Goal: Task Accomplishment & Management: Use online tool/utility

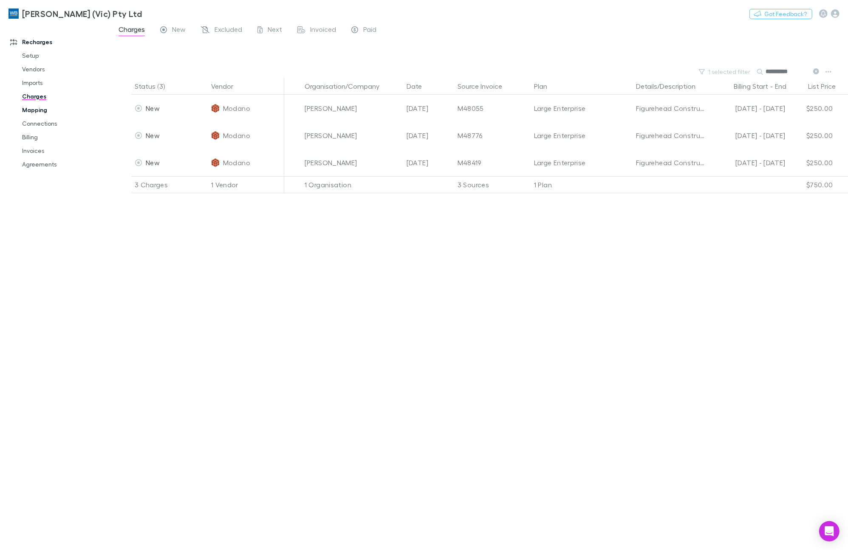
click at [39, 109] on link "Mapping" at bounding box center [66, 110] width 104 height 14
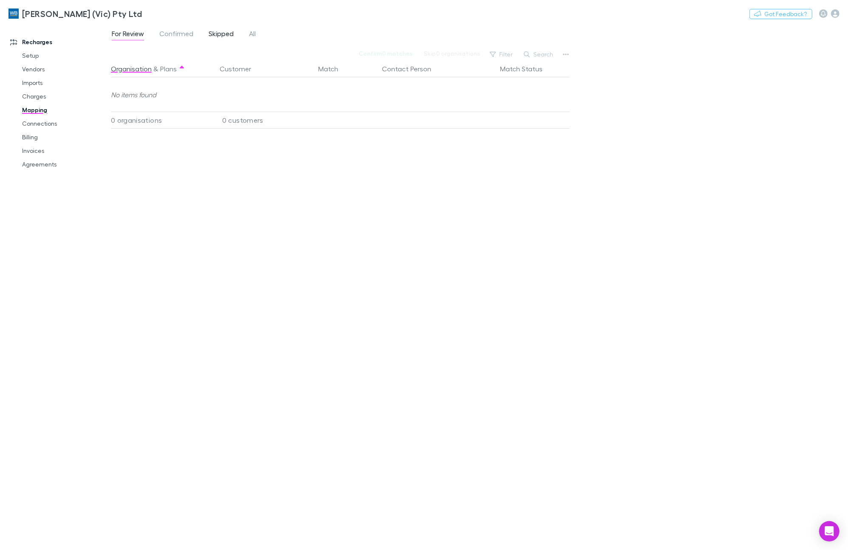
click at [228, 37] on span "Skipped" at bounding box center [221, 34] width 25 height 11
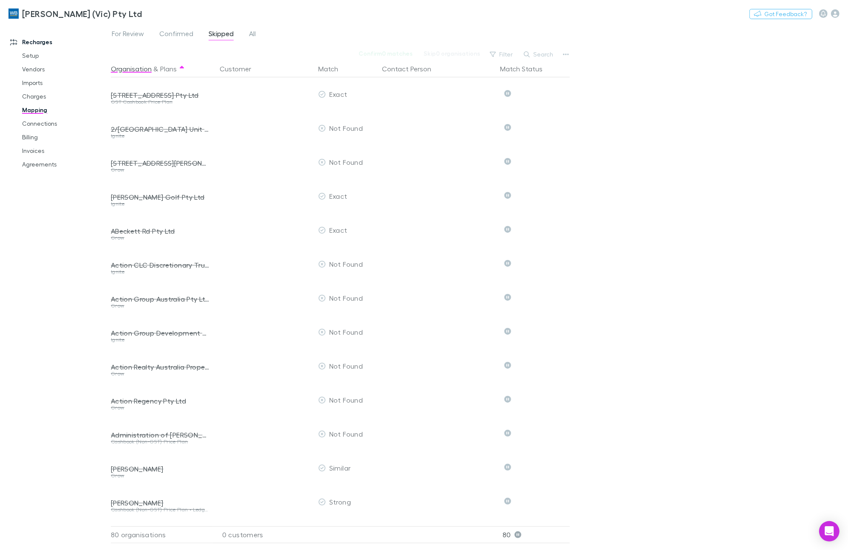
drag, startPoint x: 538, startPoint y: 56, endPoint x: 591, endPoint y: 75, distance: 55.7
click at [538, 56] on button "Search" at bounding box center [539, 54] width 39 height 10
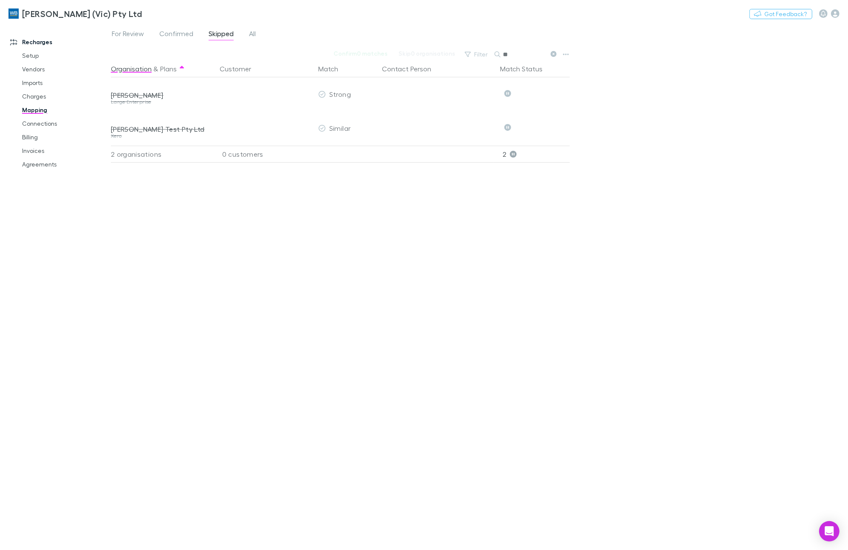
type input "*"
type input "**********"
click at [823, 533] on div "Open Intercom Messenger" at bounding box center [829, 532] width 23 height 23
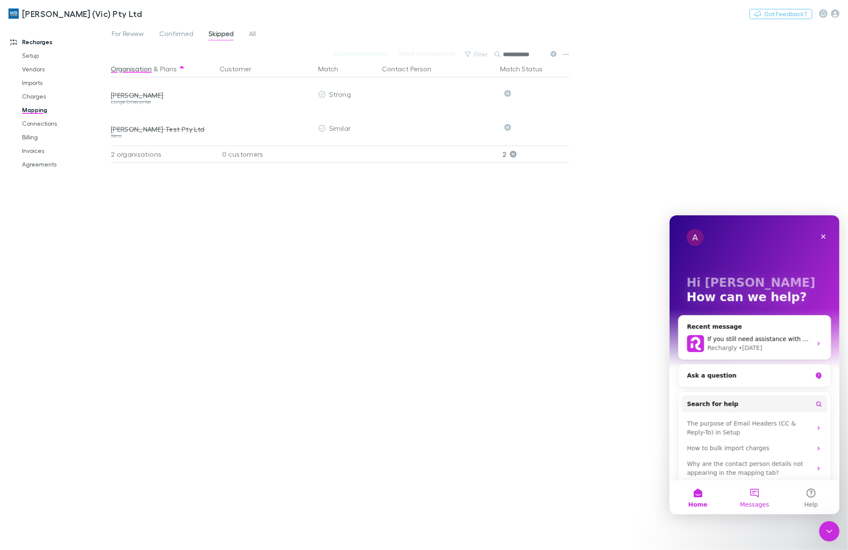
click at [759, 502] on span "Messages" at bounding box center [754, 504] width 29 height 6
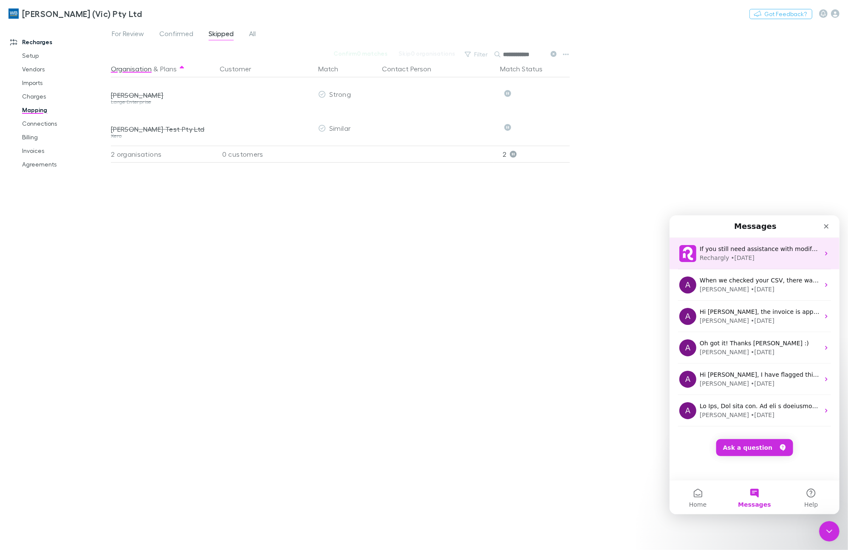
click at [764, 255] on div "Rechargly • [DATE]" at bounding box center [759, 257] width 120 height 9
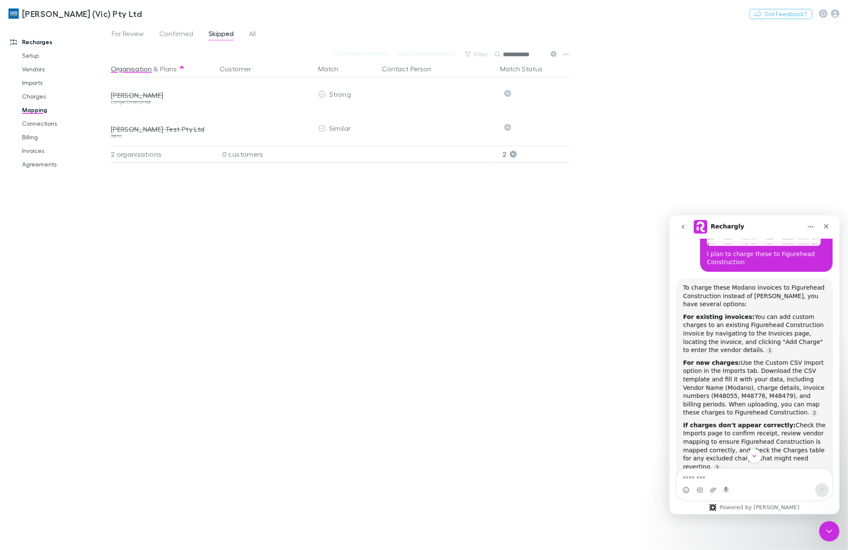
scroll to position [387, 0]
